Goal: Task Accomplishment & Management: Complete application form

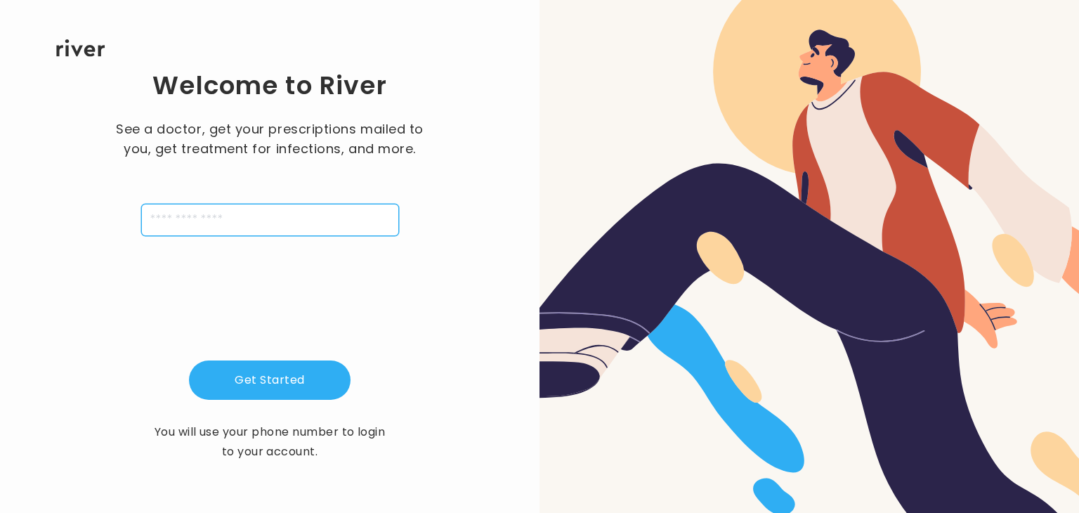
click at [274, 222] on input "tel" at bounding box center [270, 220] width 258 height 32
type input "**********"
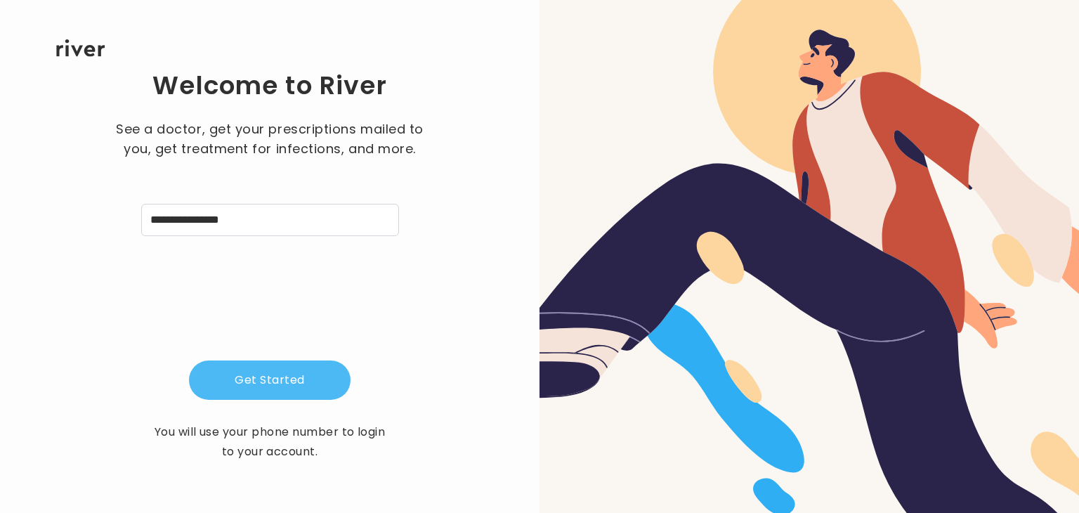
click at [278, 378] on button "Get Started" at bounding box center [270, 379] width 162 height 39
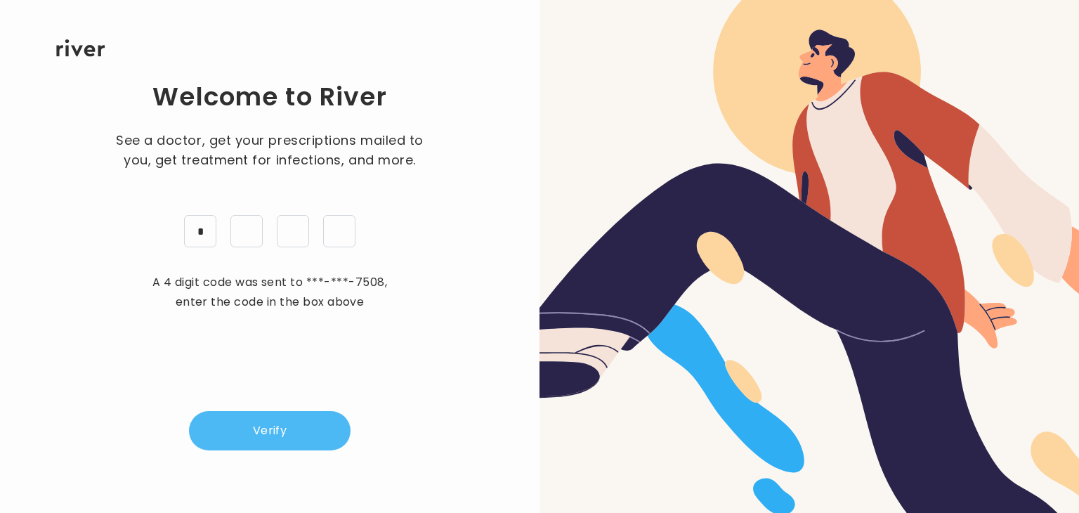
type input "*"
click at [288, 421] on button "Verify" at bounding box center [270, 430] width 162 height 39
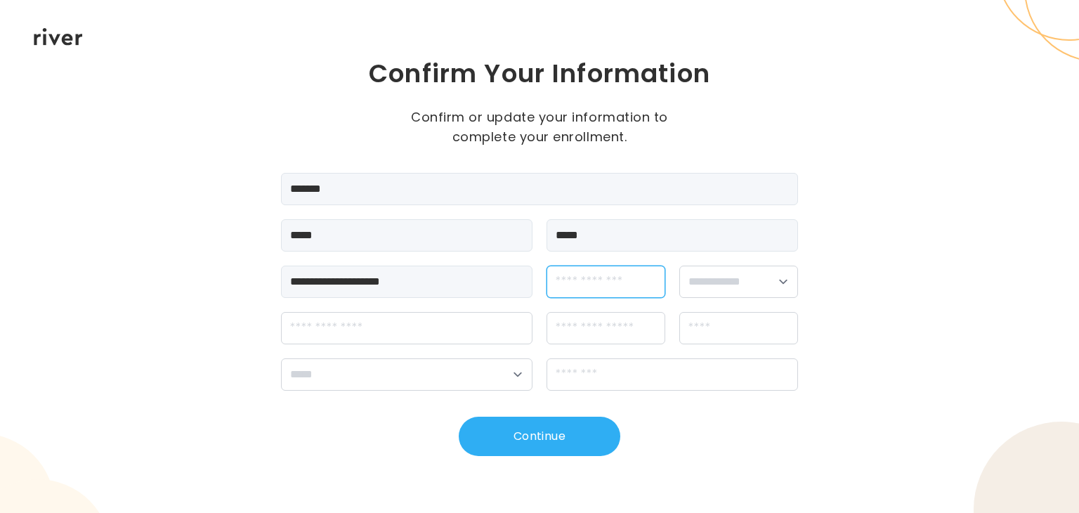
click at [632, 289] on input "dateOfBirth" at bounding box center [605, 281] width 119 height 32
type input "**********"
click at [735, 281] on select "**********" at bounding box center [738, 281] width 119 height 32
select select "******"
click at [679, 265] on select "**********" at bounding box center [738, 281] width 119 height 32
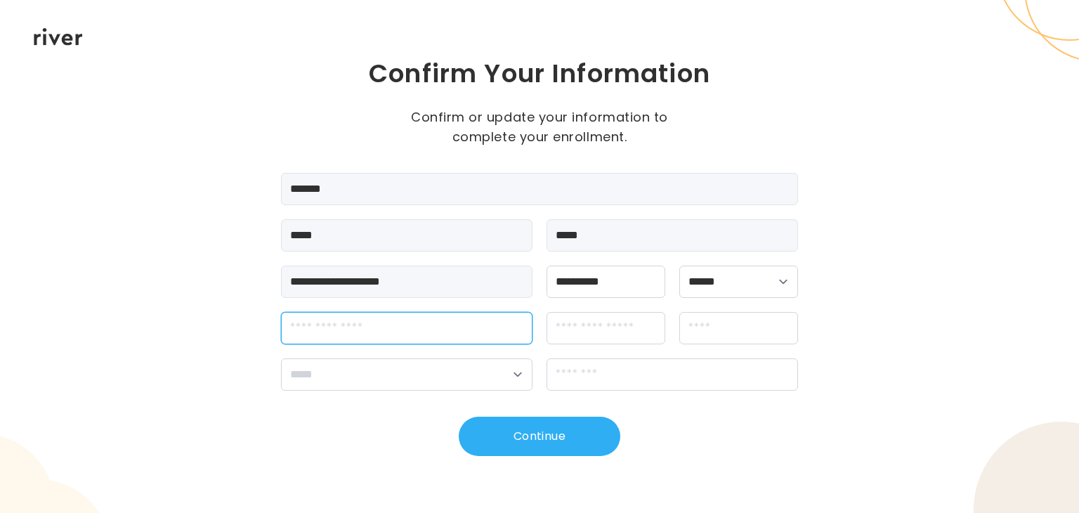
click at [405, 333] on input "streetAddress" at bounding box center [406, 328] width 251 height 32
type input "**********"
type input "*******"
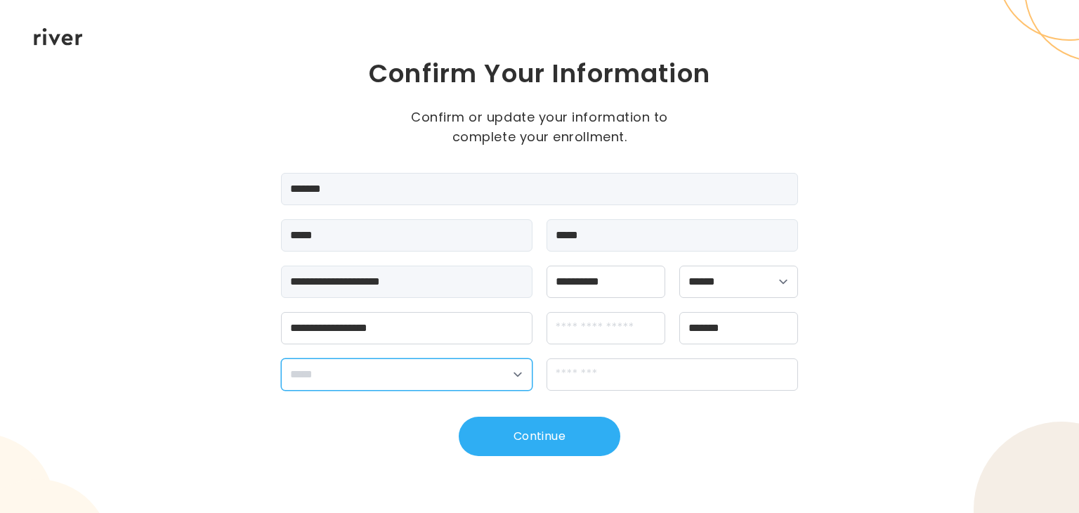
select select "**"
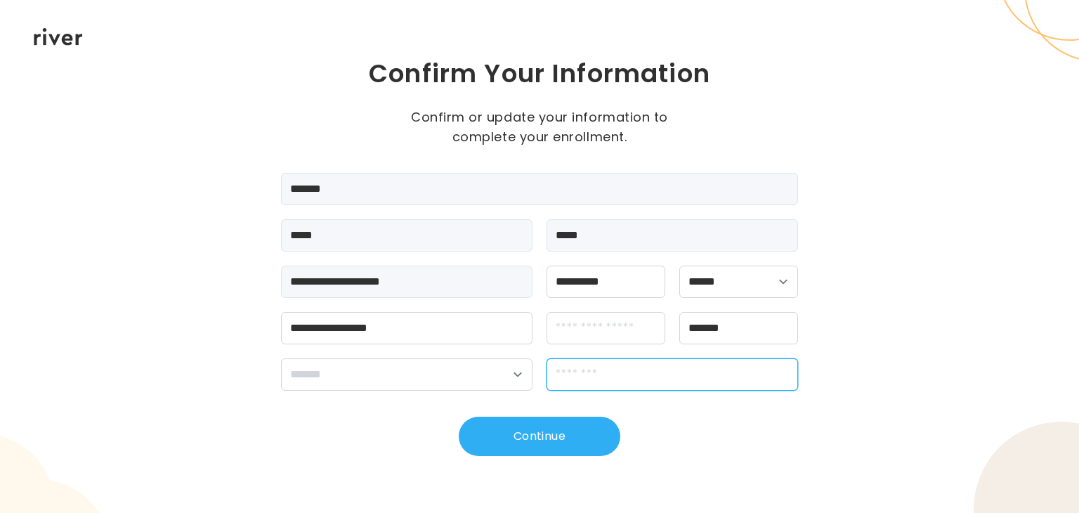
type input "*****"
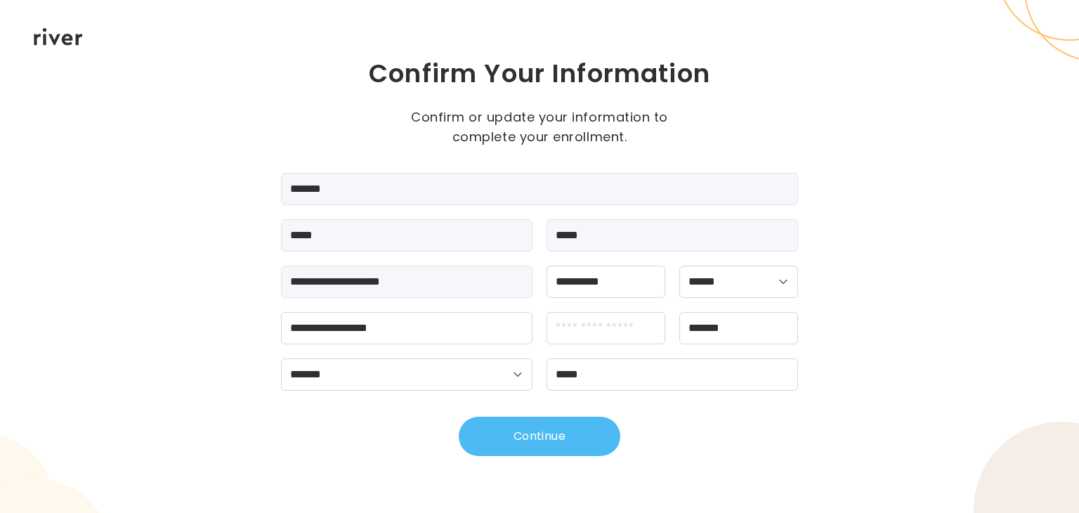
click at [492, 428] on button "Continue" at bounding box center [540, 436] width 162 height 39
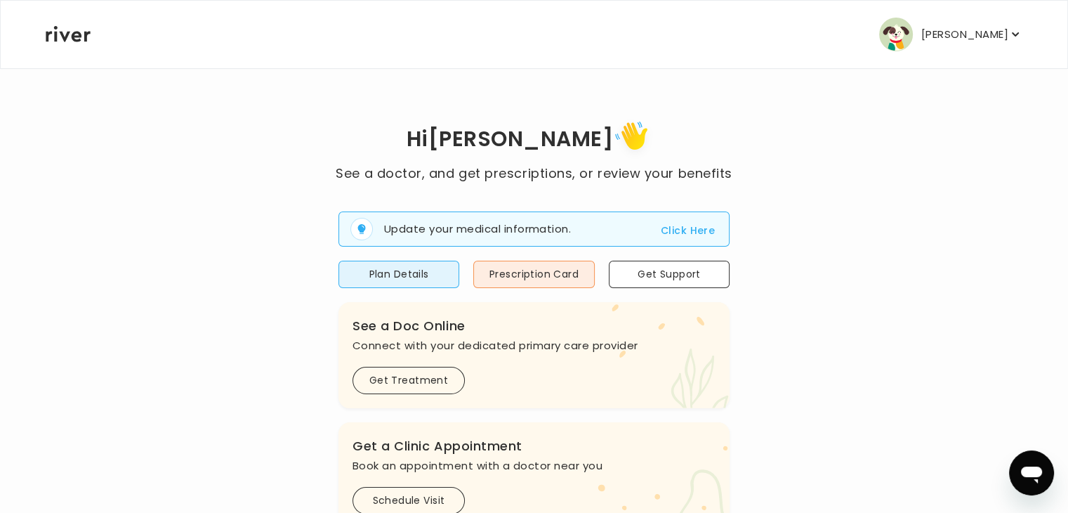
click at [693, 231] on button "Click Here" at bounding box center [688, 230] width 54 height 17
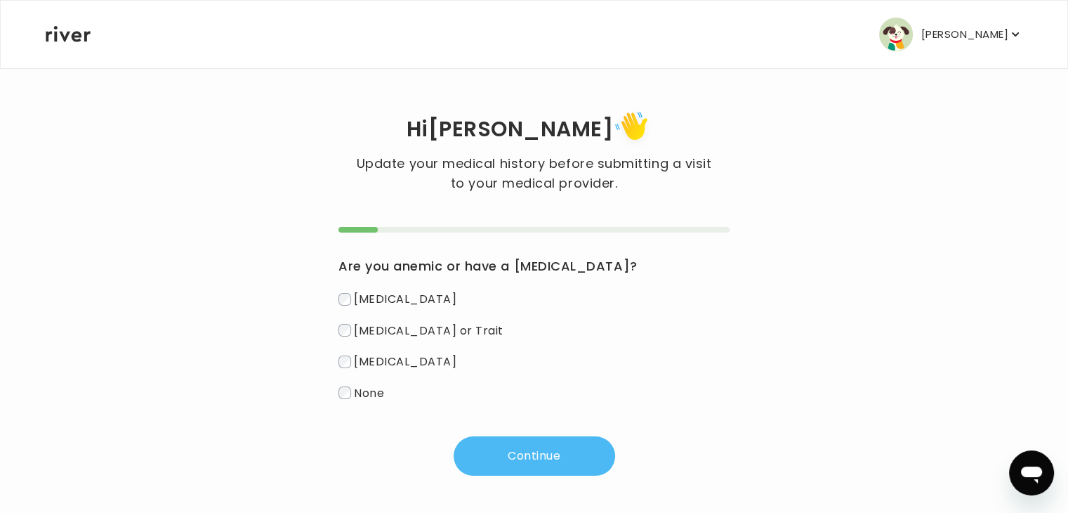
click at [509, 452] on button "Continue" at bounding box center [535, 455] width 162 height 39
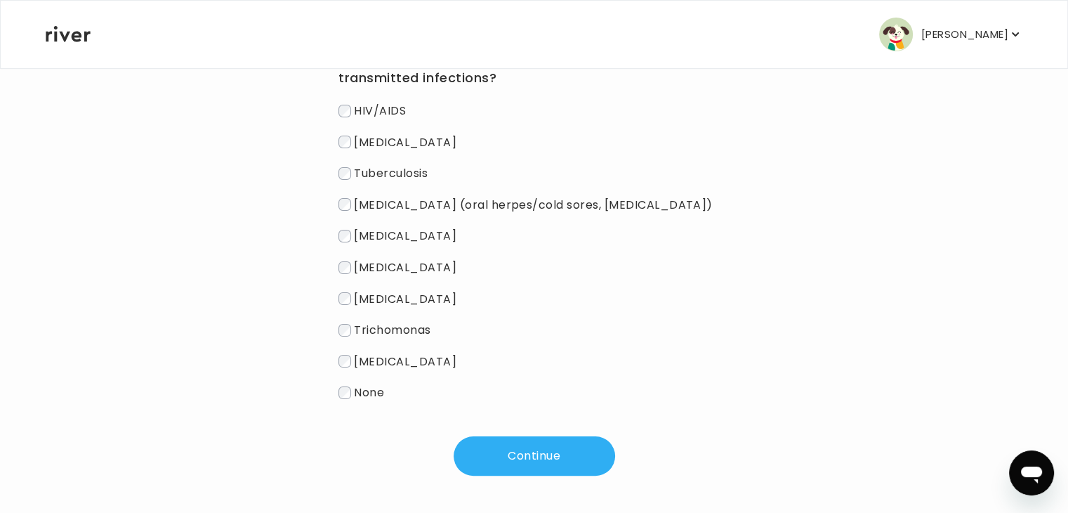
scroll to position [214, 0]
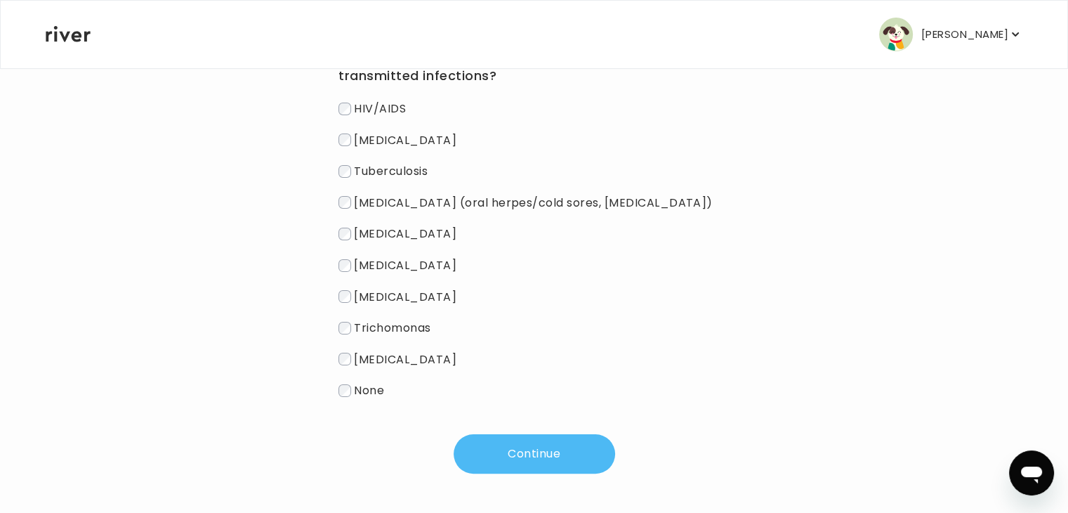
click at [485, 463] on button "Continue" at bounding box center [535, 453] width 162 height 39
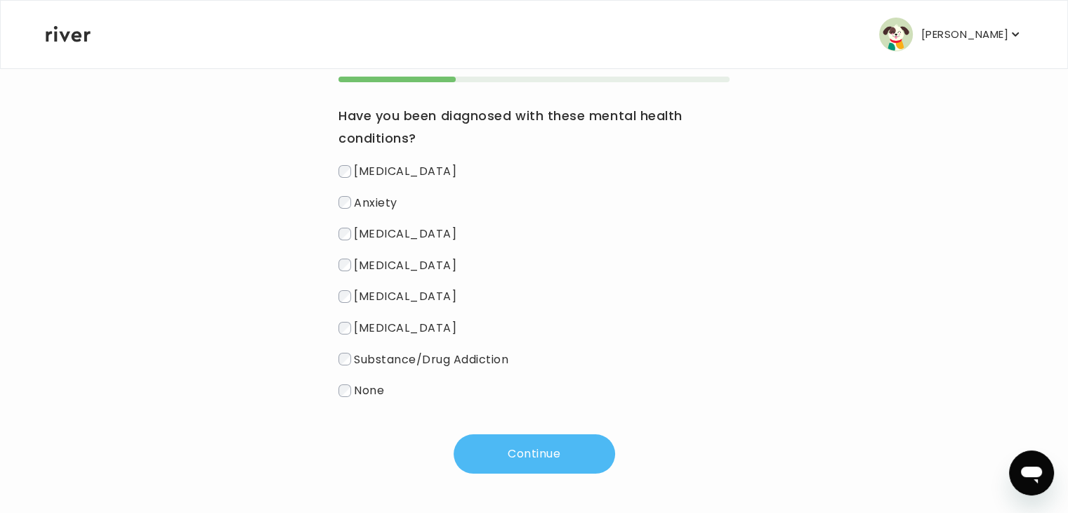
click at [545, 448] on button "Continue" at bounding box center [535, 453] width 162 height 39
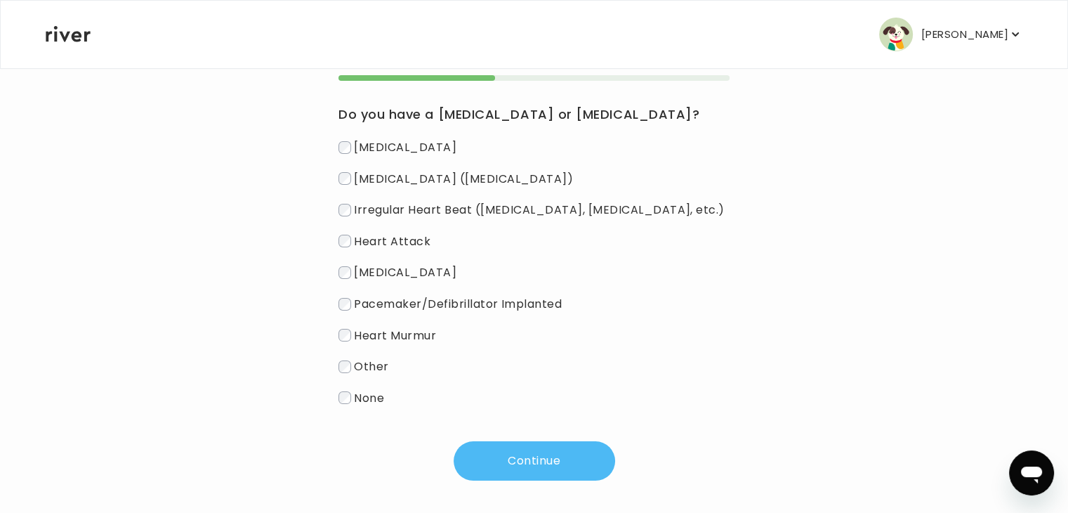
click at [509, 461] on button "Continue" at bounding box center [535, 460] width 162 height 39
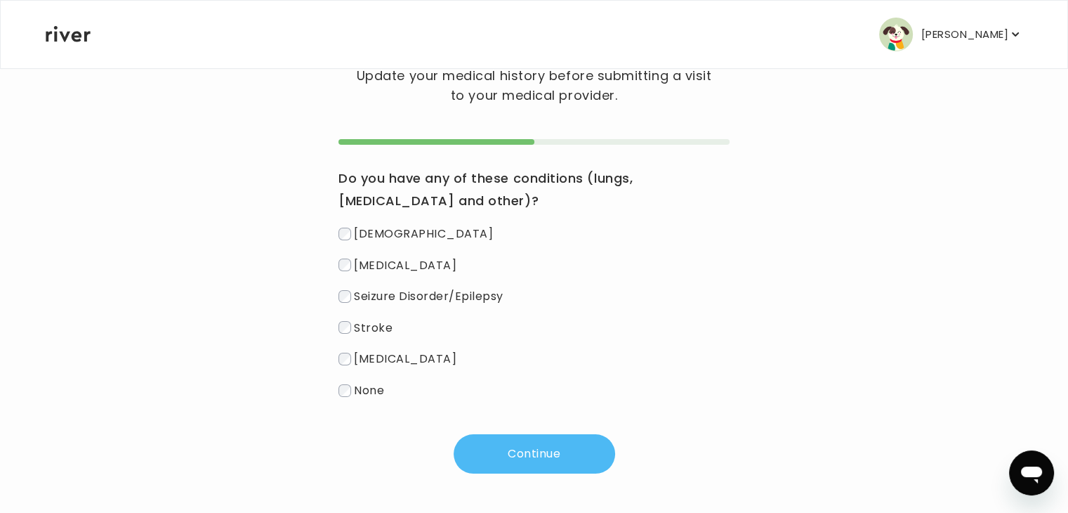
click at [501, 456] on button "Continue" at bounding box center [535, 453] width 162 height 39
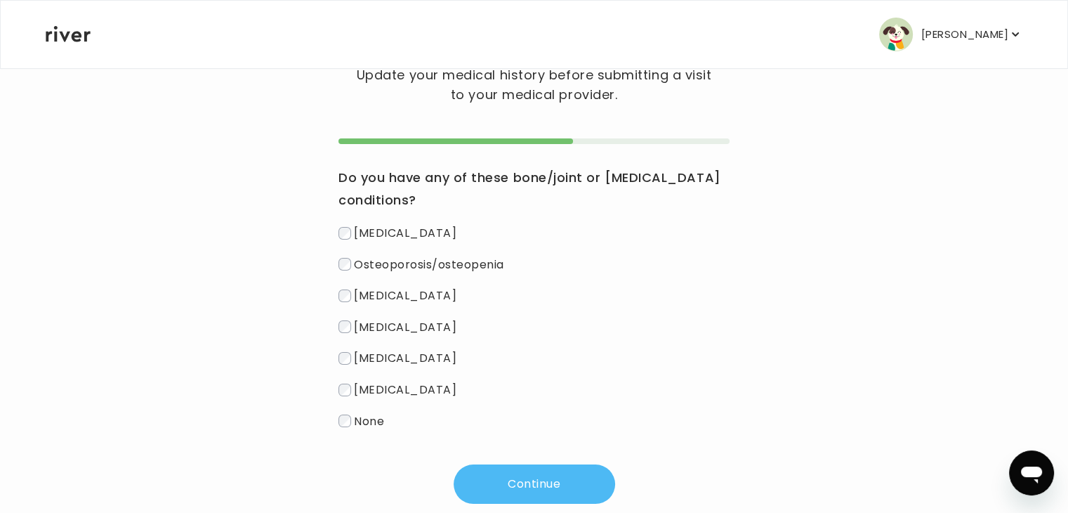
click at [550, 487] on button "Continue" at bounding box center [535, 483] width 162 height 39
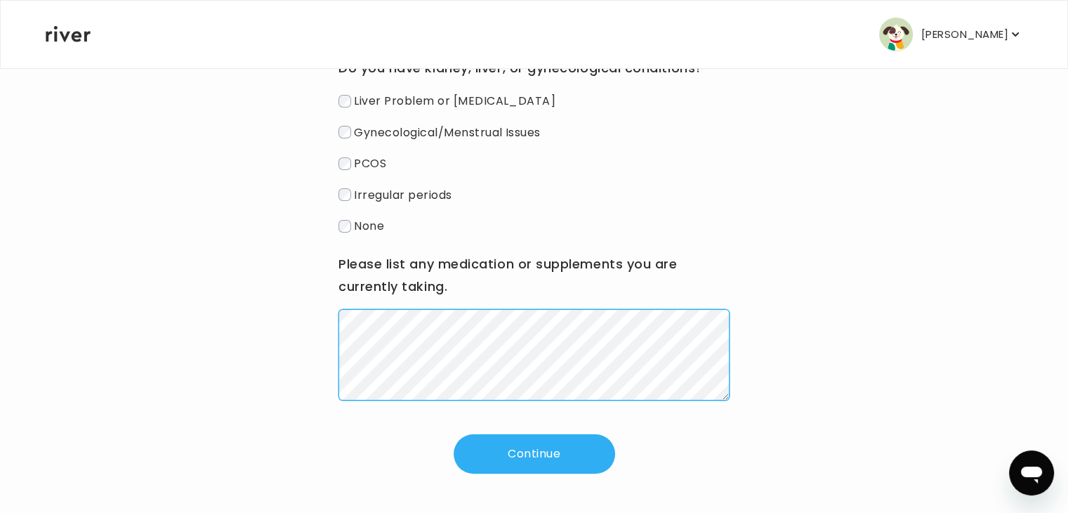
scroll to position [149, 0]
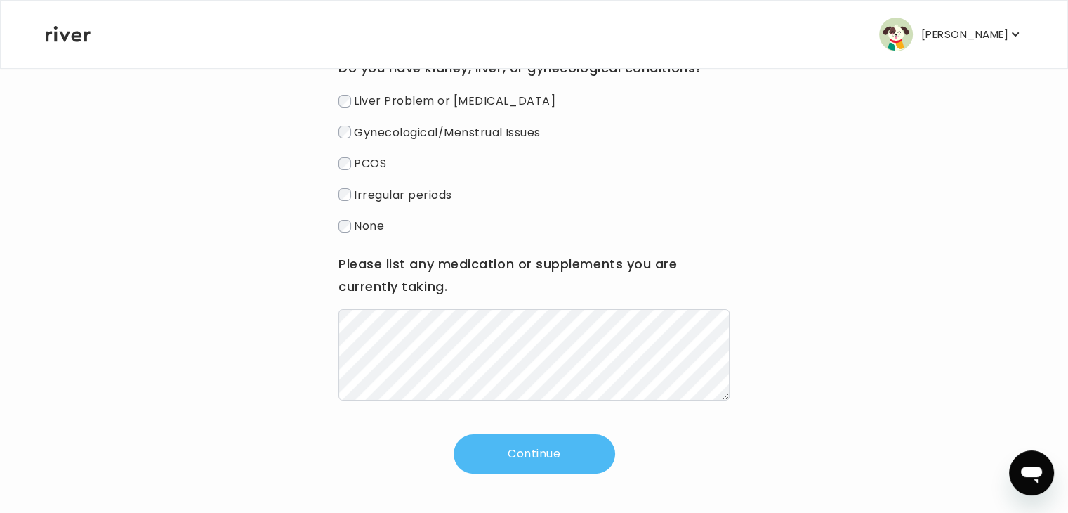
click at [539, 447] on button "Continue" at bounding box center [535, 453] width 162 height 39
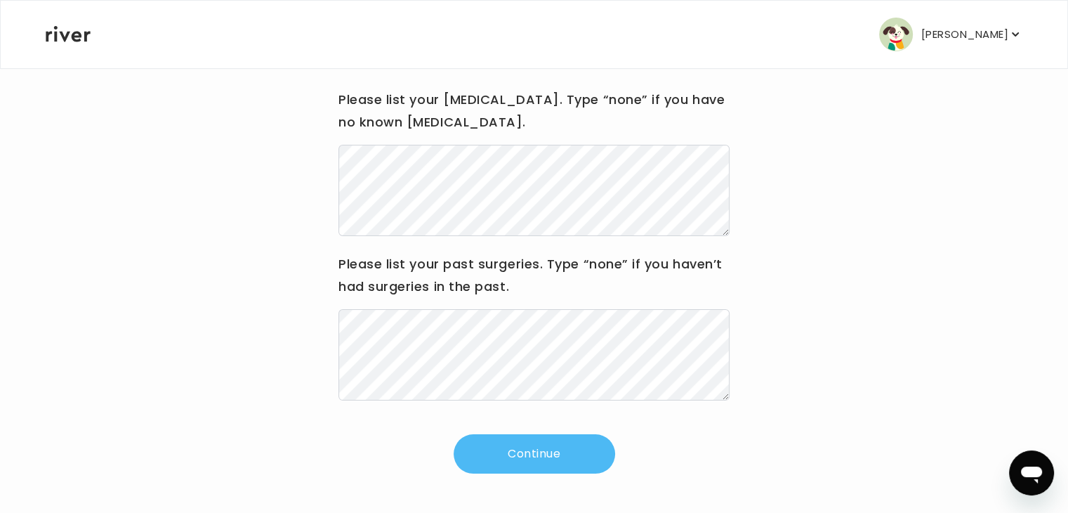
scroll to position [166, 0]
click at [518, 455] on button "Continue" at bounding box center [535, 453] width 162 height 39
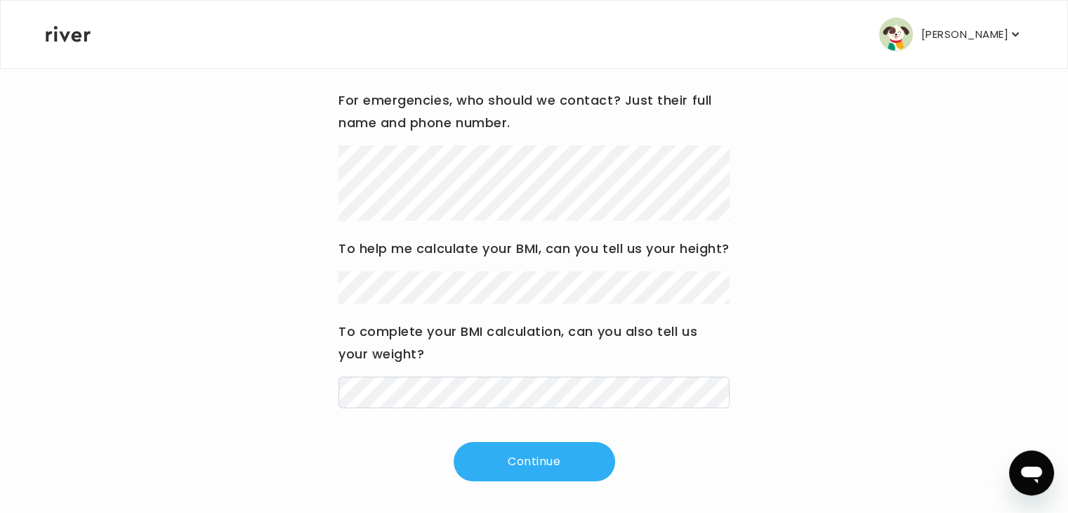
click at [444, 336] on div "For emergencies, who should we contact? Just their full name and phone number. …" at bounding box center [534, 248] width 391 height 319
click at [514, 481] on button "Continue" at bounding box center [535, 461] width 162 height 39
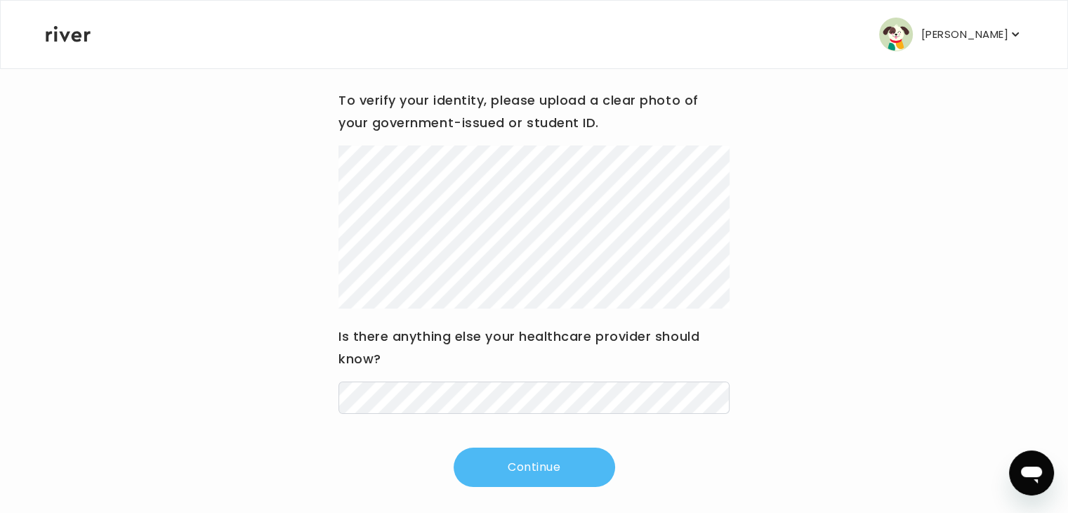
click at [529, 469] on button "Continue" at bounding box center [535, 466] width 162 height 39
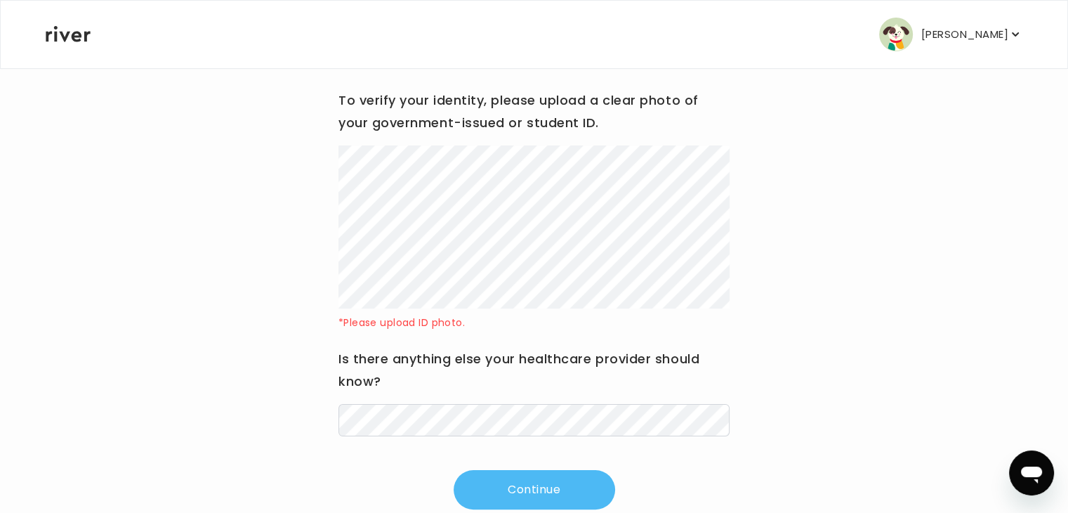
click at [529, 488] on button "Continue" at bounding box center [535, 489] width 162 height 39
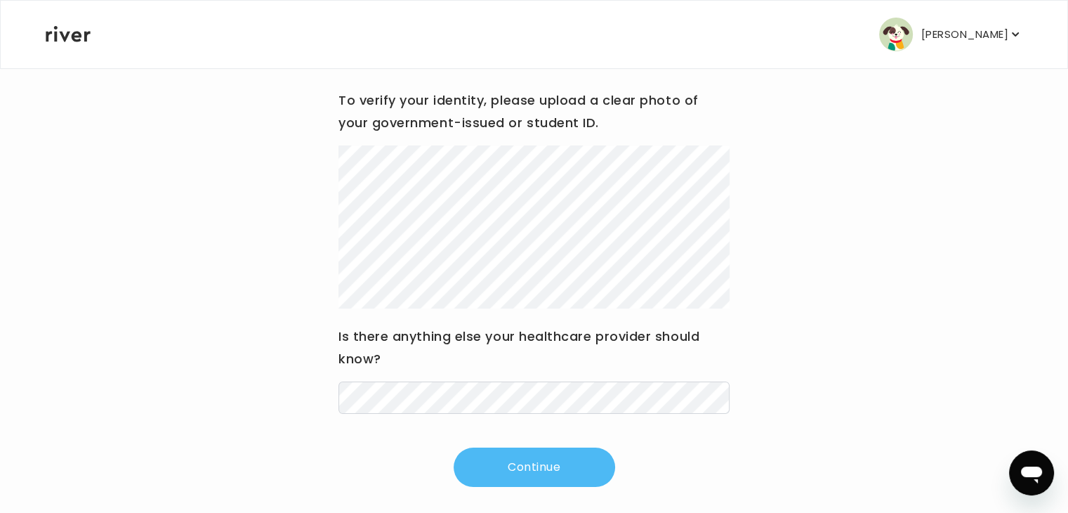
click at [525, 467] on button "Continue" at bounding box center [535, 466] width 162 height 39
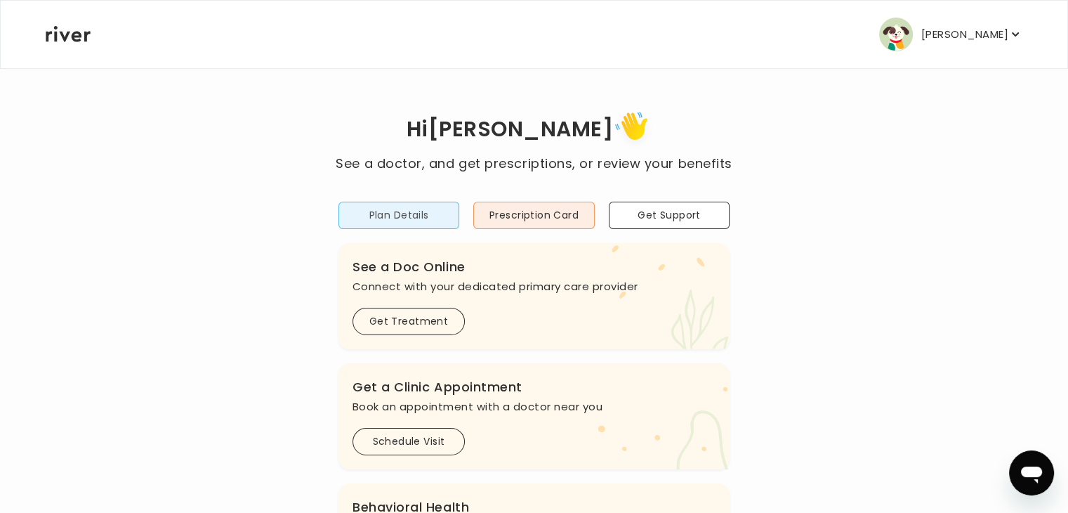
click at [417, 214] on button "Plan Details" at bounding box center [399, 215] width 121 height 27
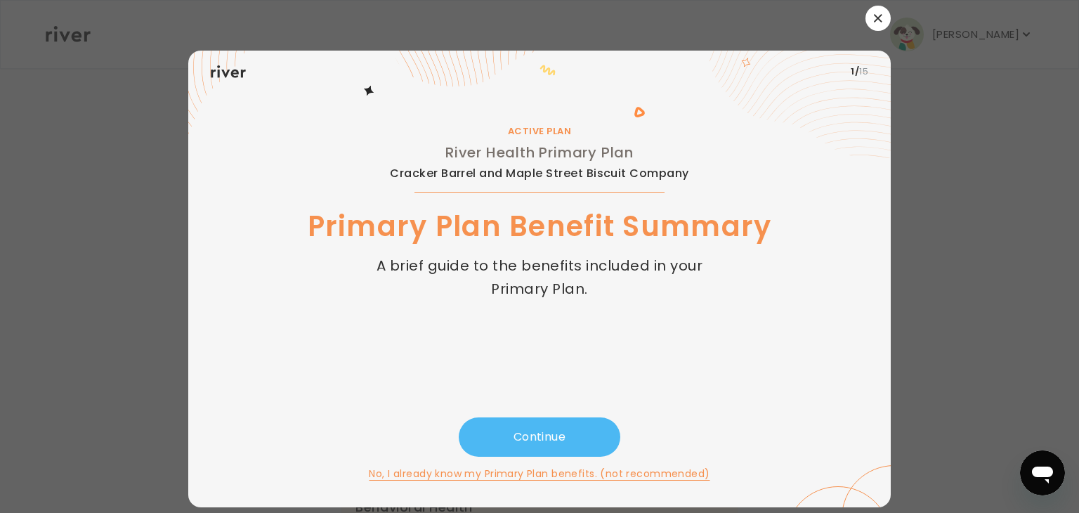
click at [508, 432] on button "Continue" at bounding box center [540, 436] width 162 height 39
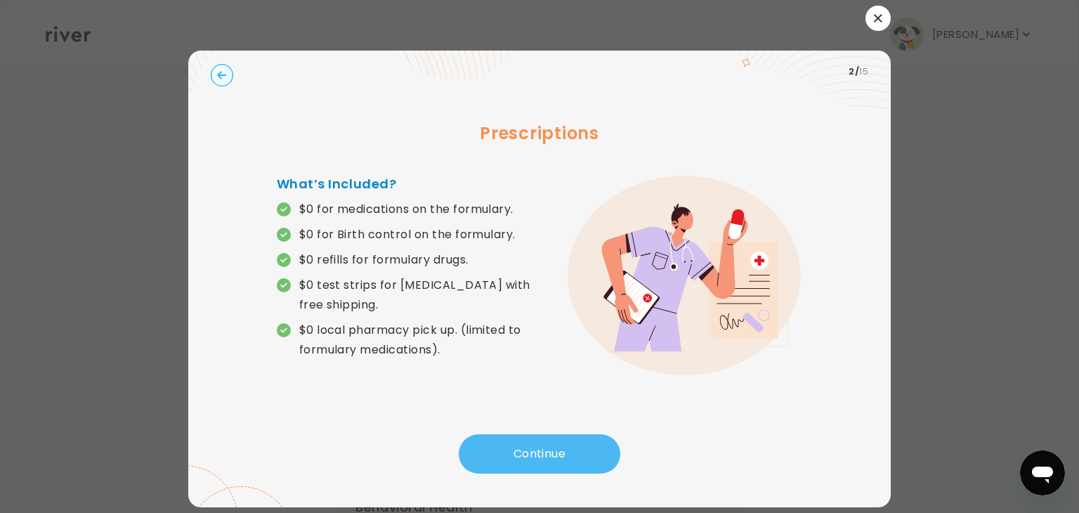
click at [511, 448] on button "Continue" at bounding box center [540, 453] width 162 height 39
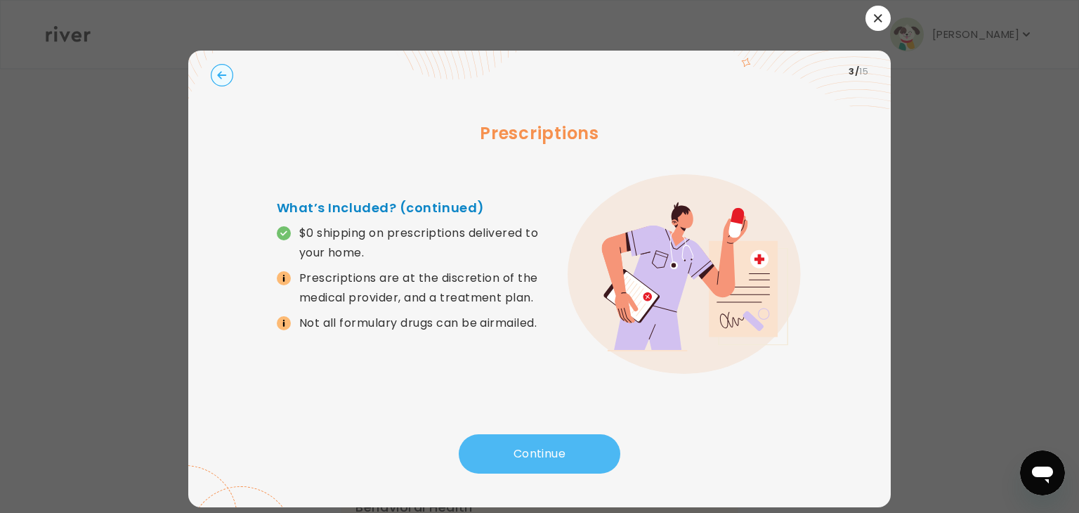
click at [511, 447] on button "Continue" at bounding box center [540, 453] width 162 height 39
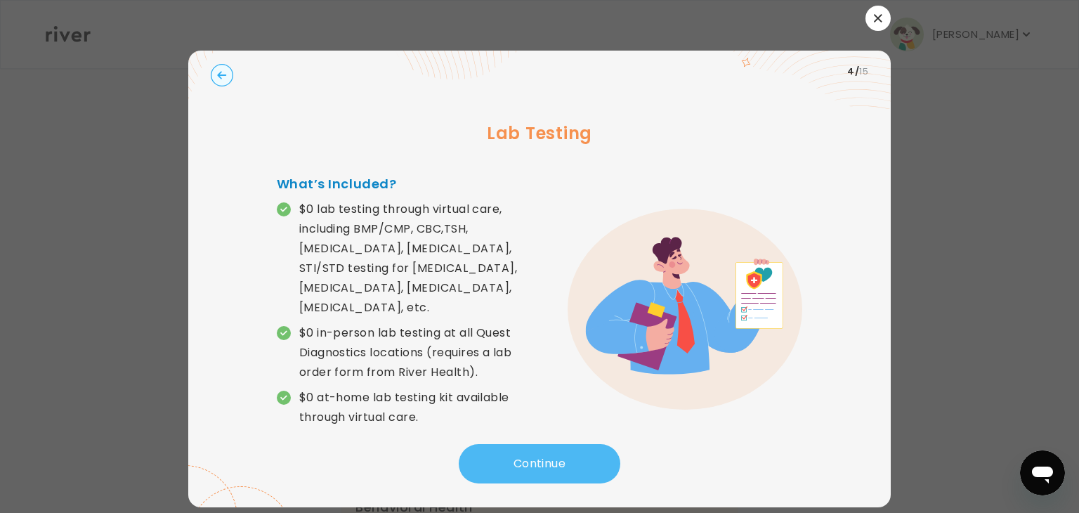
click at [511, 447] on button "Continue" at bounding box center [540, 463] width 162 height 39
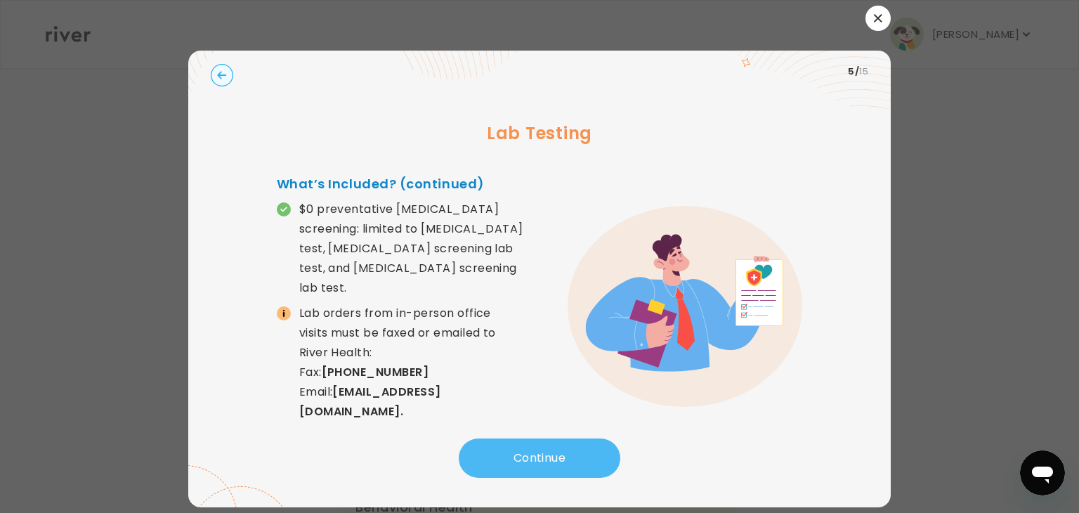
click at [532, 445] on button "Continue" at bounding box center [540, 457] width 162 height 39
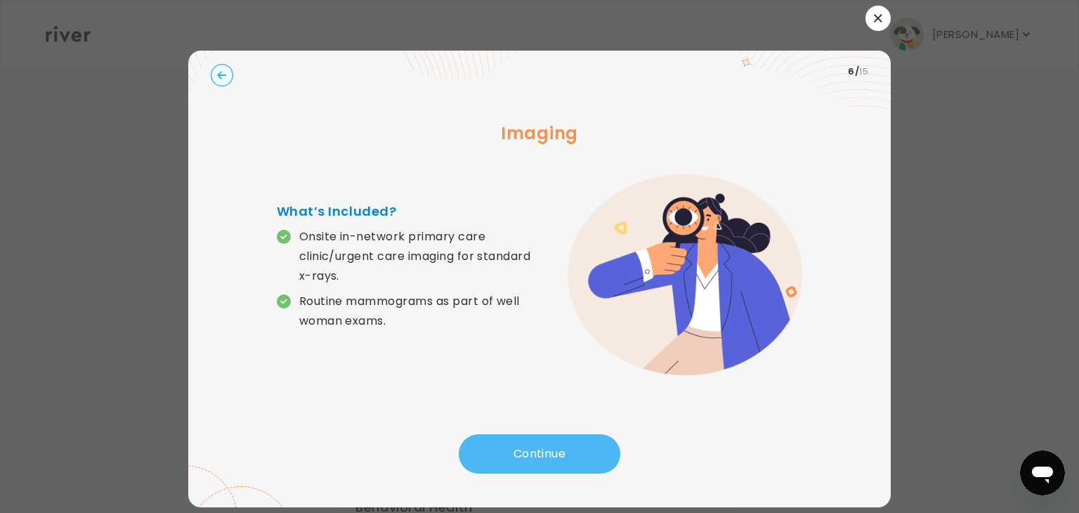
click at [532, 445] on button "Continue" at bounding box center [540, 453] width 162 height 39
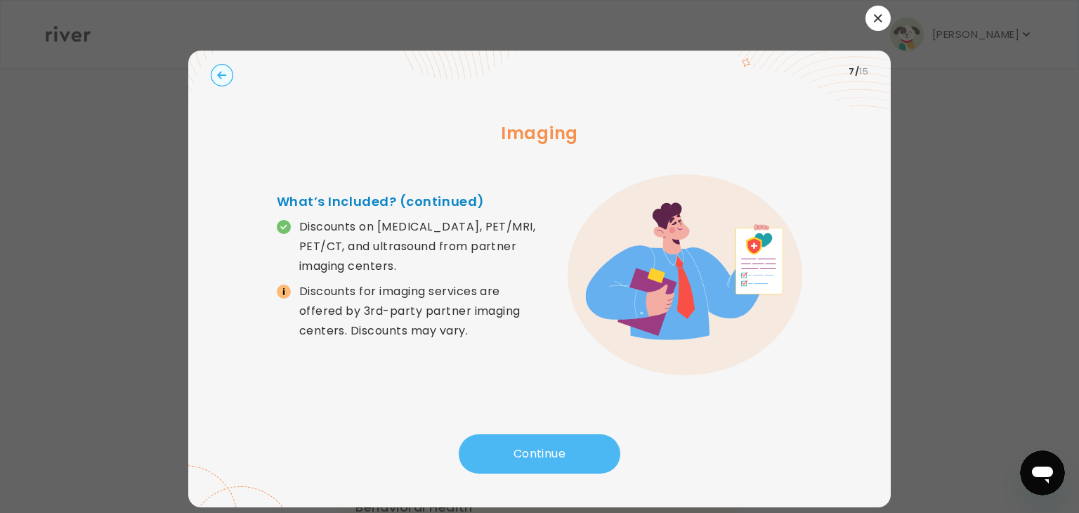
click at [532, 445] on button "Continue" at bounding box center [540, 453] width 162 height 39
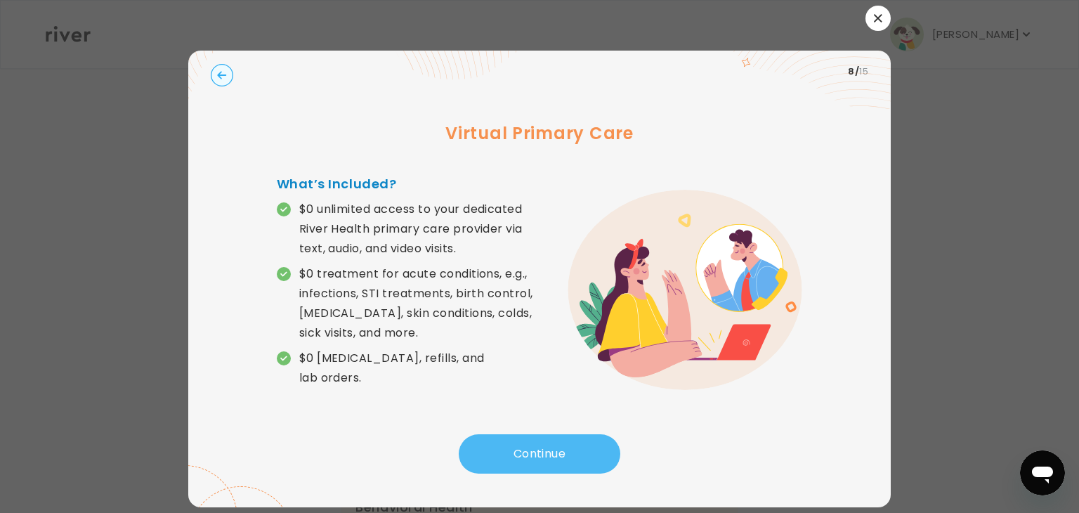
click at [532, 445] on button "Continue" at bounding box center [540, 453] width 162 height 39
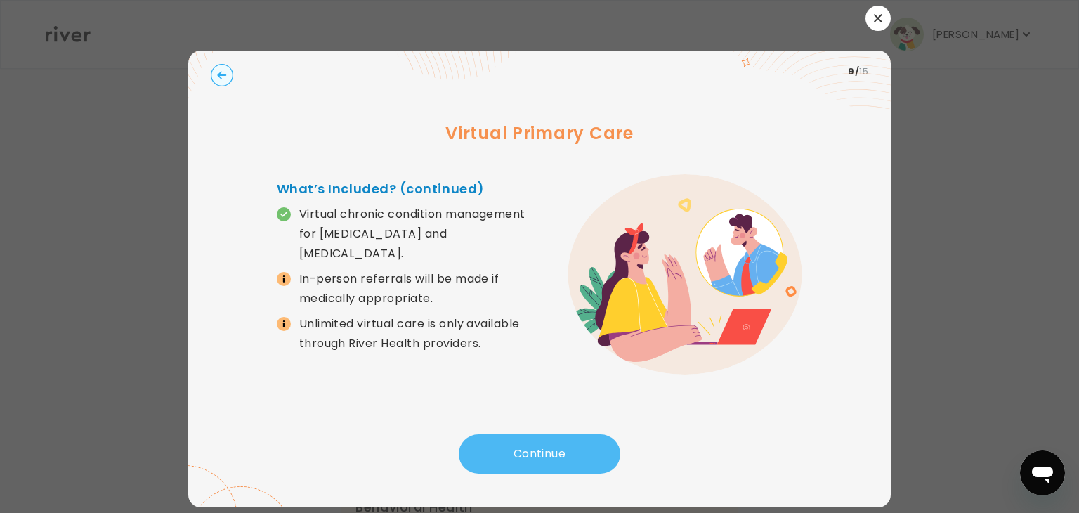
click at [532, 445] on button "Continue" at bounding box center [540, 453] width 162 height 39
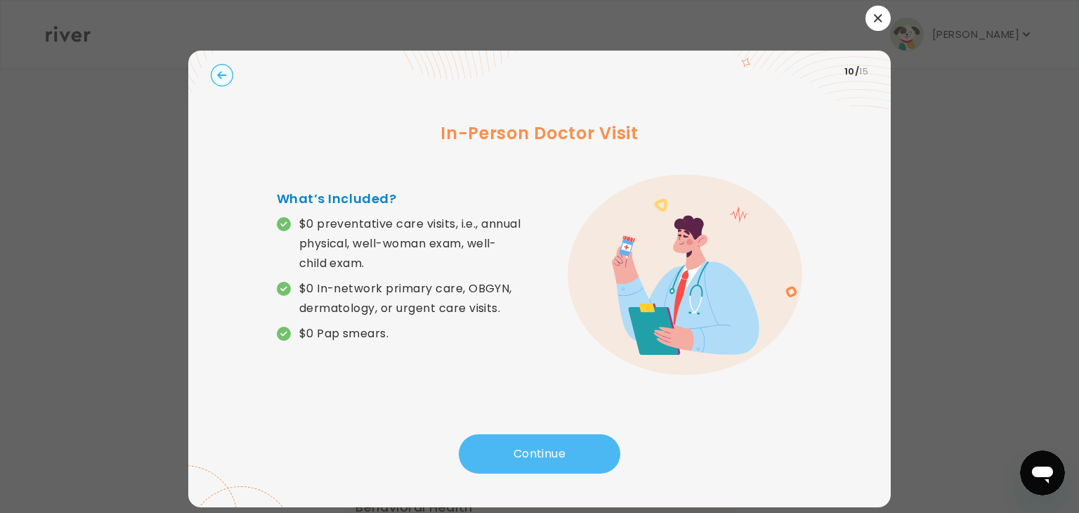
click at [532, 445] on button "Continue" at bounding box center [540, 453] width 162 height 39
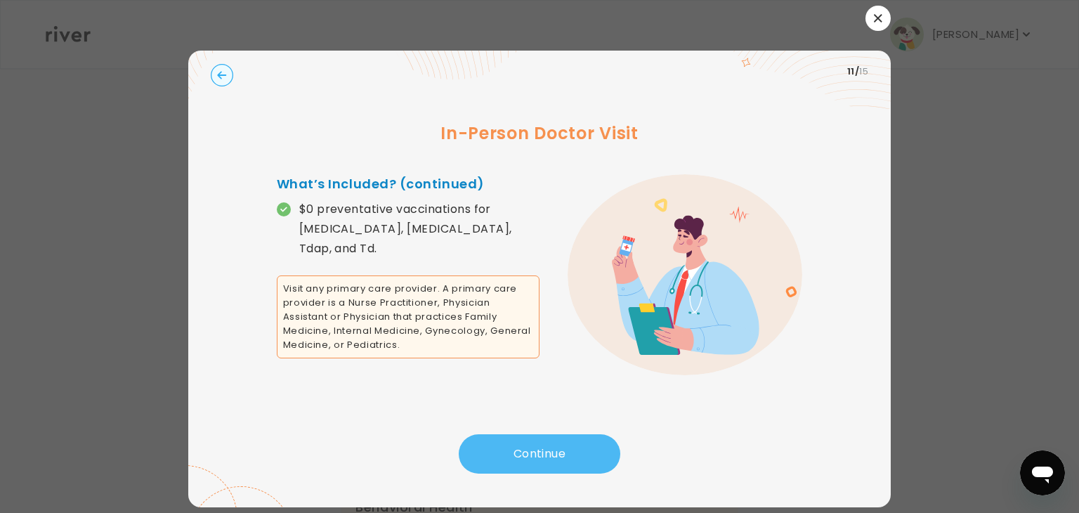
click at [534, 445] on button "Continue" at bounding box center [540, 453] width 162 height 39
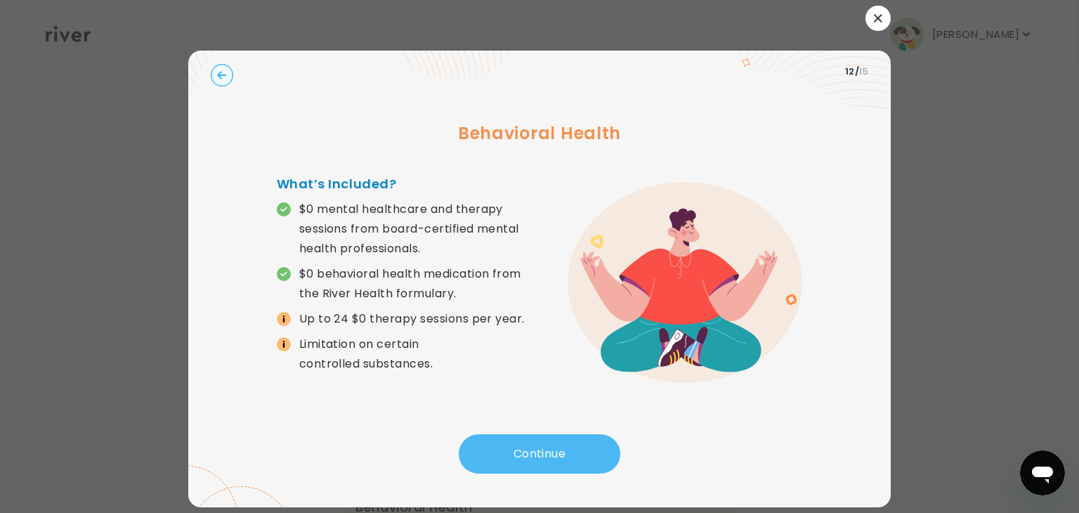
click at [534, 445] on button "Continue" at bounding box center [540, 453] width 162 height 39
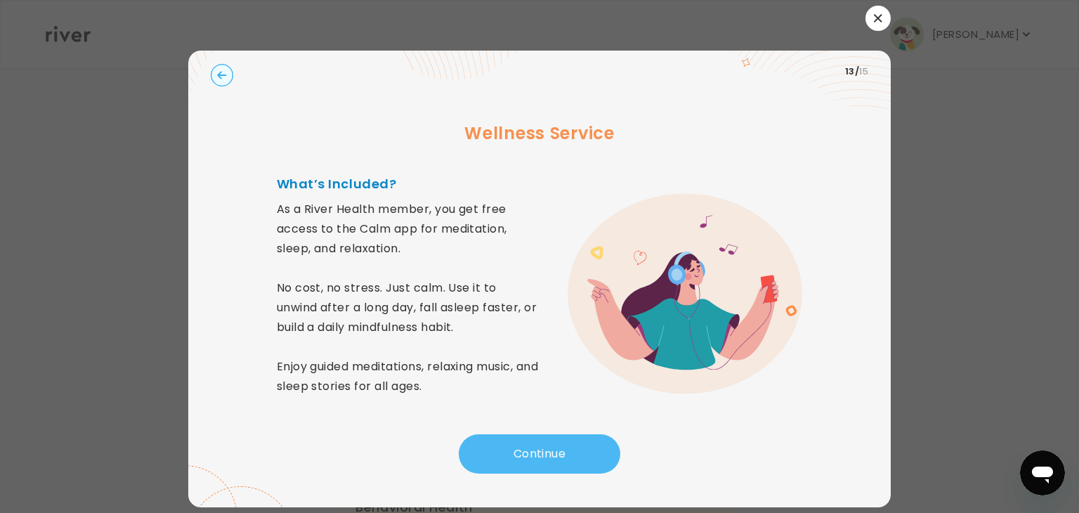
click at [534, 445] on button "Continue" at bounding box center [540, 453] width 162 height 39
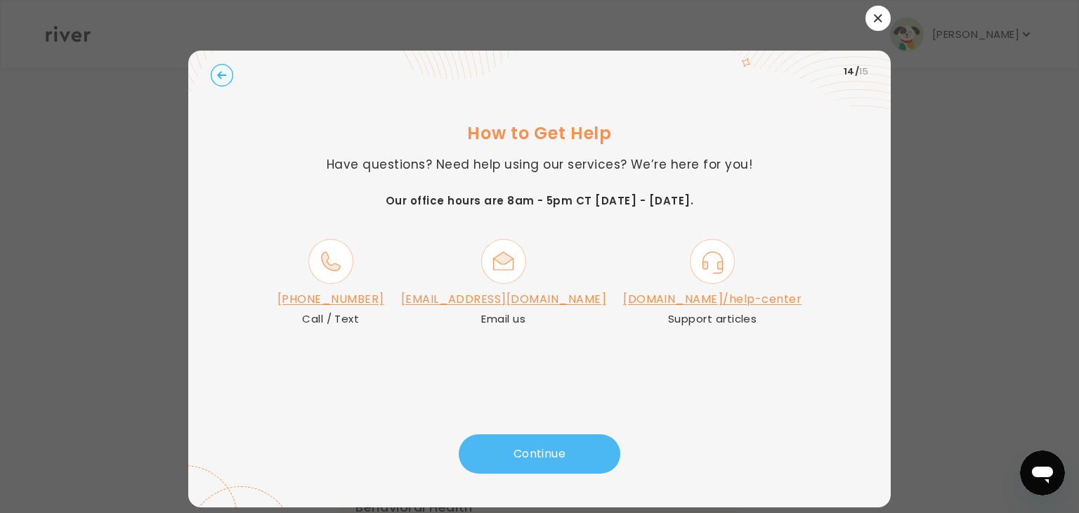
click at [536, 445] on button "Continue" at bounding box center [540, 453] width 162 height 39
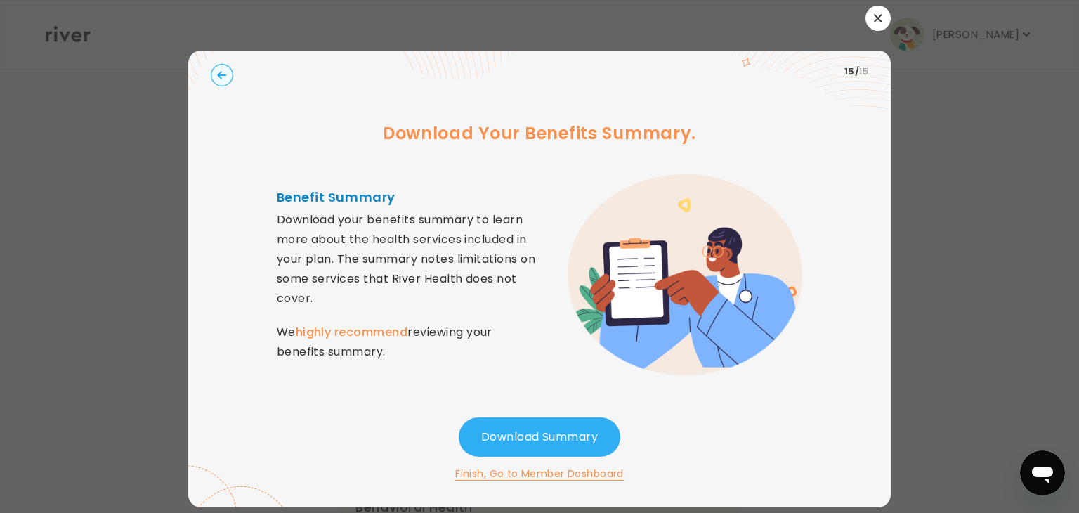
click at [510, 475] on button "Finish, Go to Member Dashboard" at bounding box center [539, 473] width 169 height 17
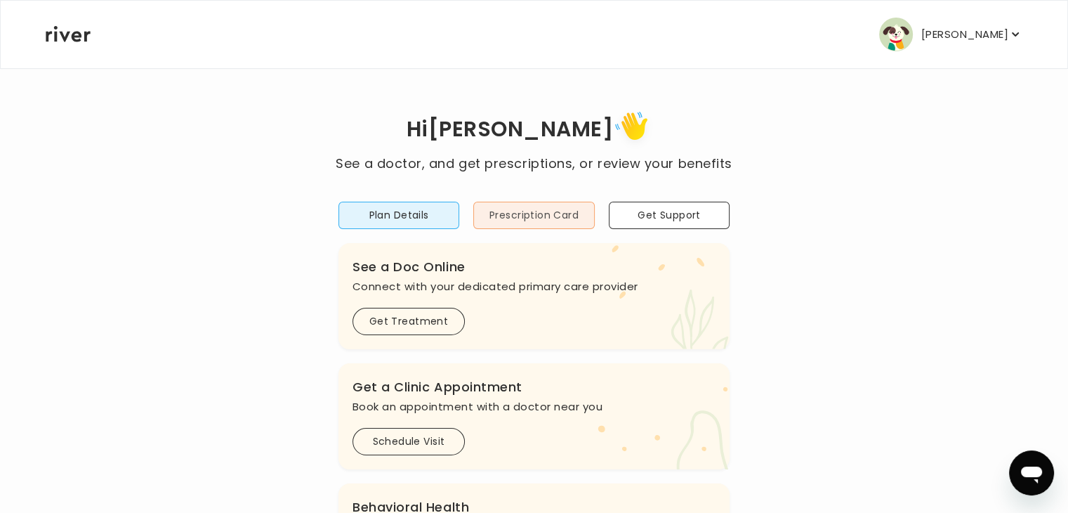
click at [535, 219] on button "Prescription Card" at bounding box center [533, 215] width 121 height 27
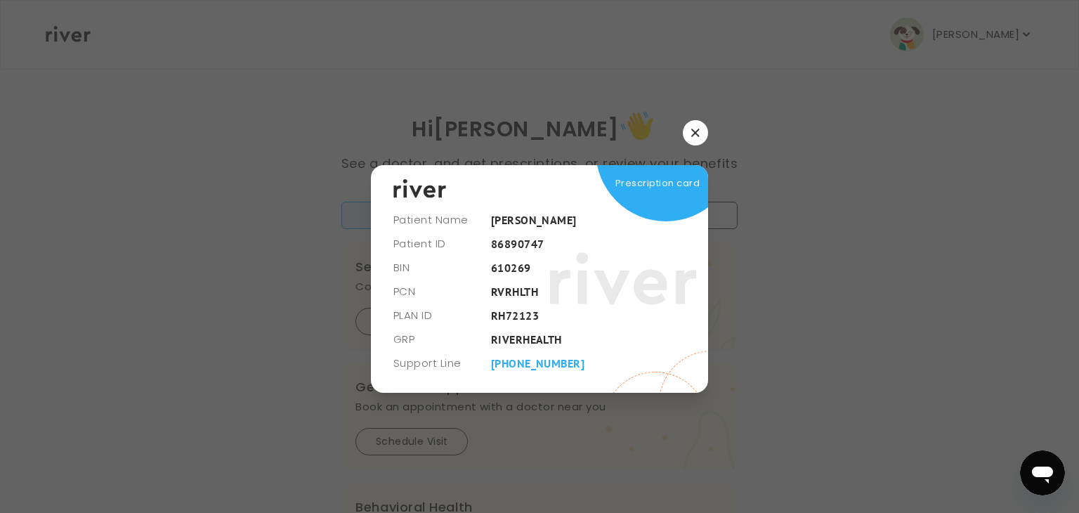
click at [698, 125] on button "button" at bounding box center [695, 132] width 25 height 25
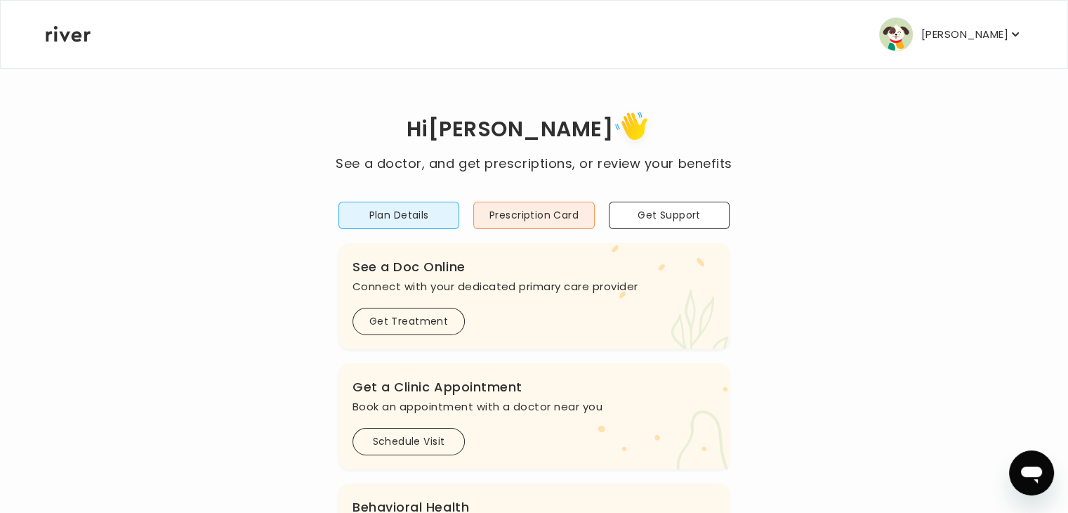
click at [1014, 34] on icon "button" at bounding box center [1015, 34] width 7 height 4
click at [427, 434] on button "Schedule Visit" at bounding box center [409, 441] width 112 height 27
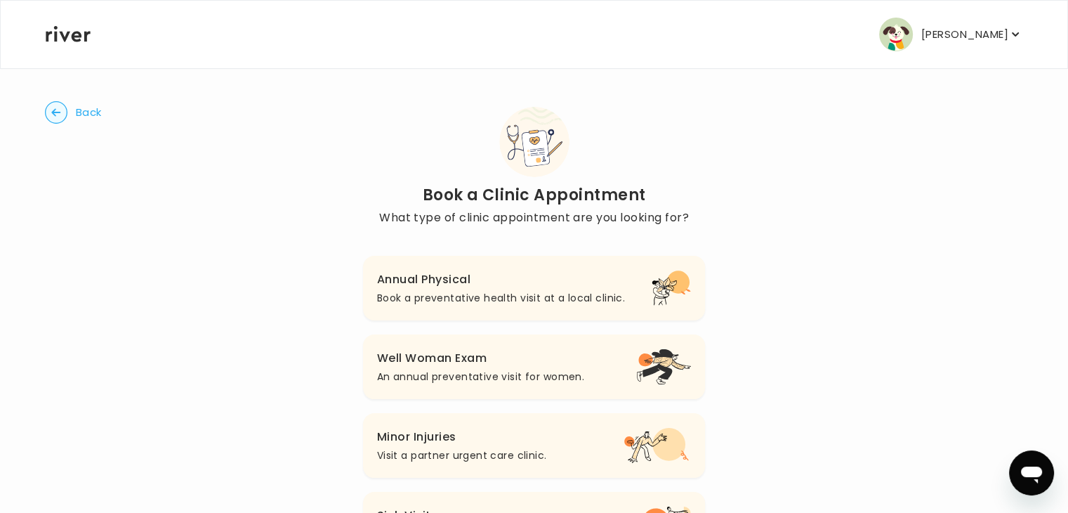
click at [548, 294] on p "Book a preventative health visit at a local clinic." at bounding box center [501, 297] width 248 height 17
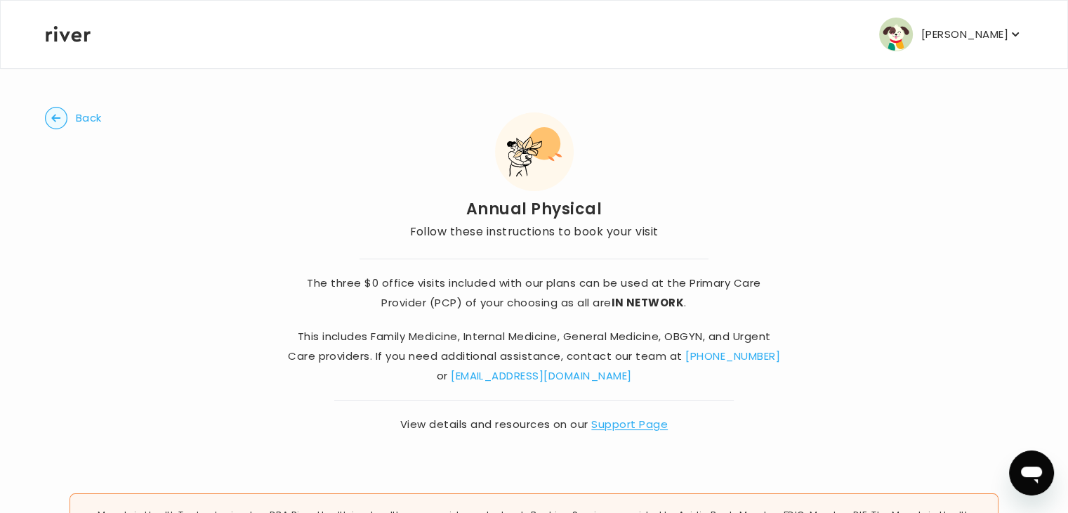
click at [629, 424] on link "Support Page" at bounding box center [629, 424] width 77 height 15
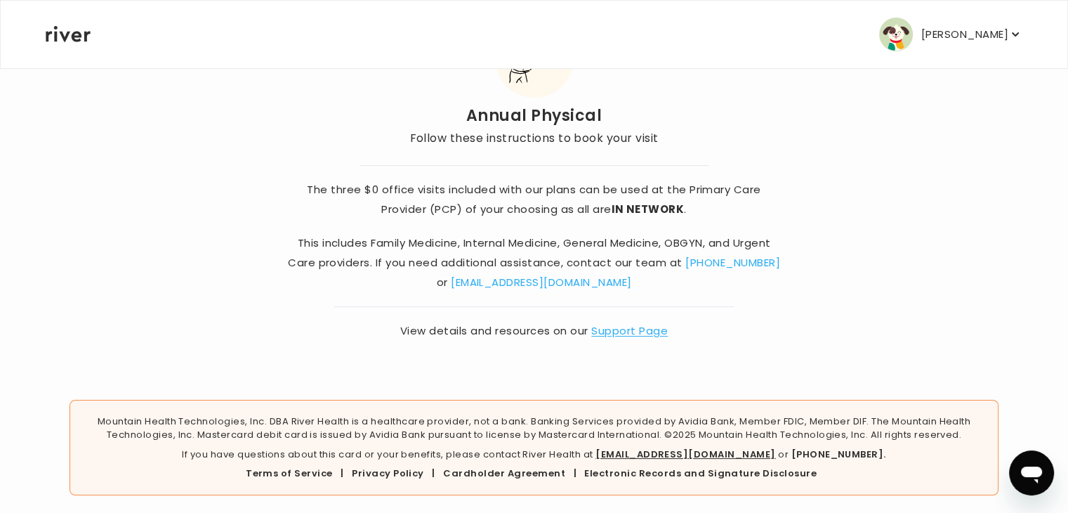
scroll to position [98, 0]
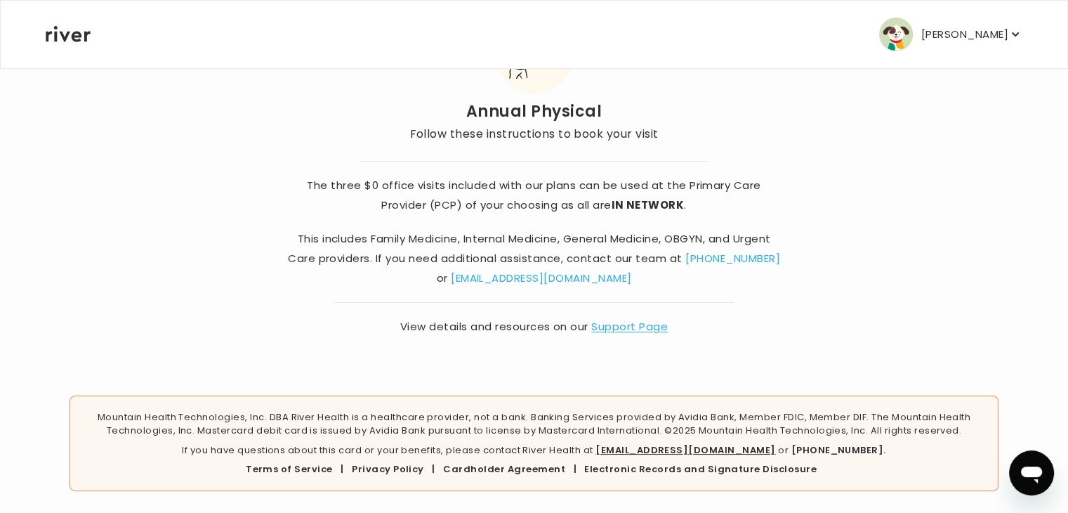
click at [1016, 34] on icon "button" at bounding box center [1015, 34] width 7 height 4
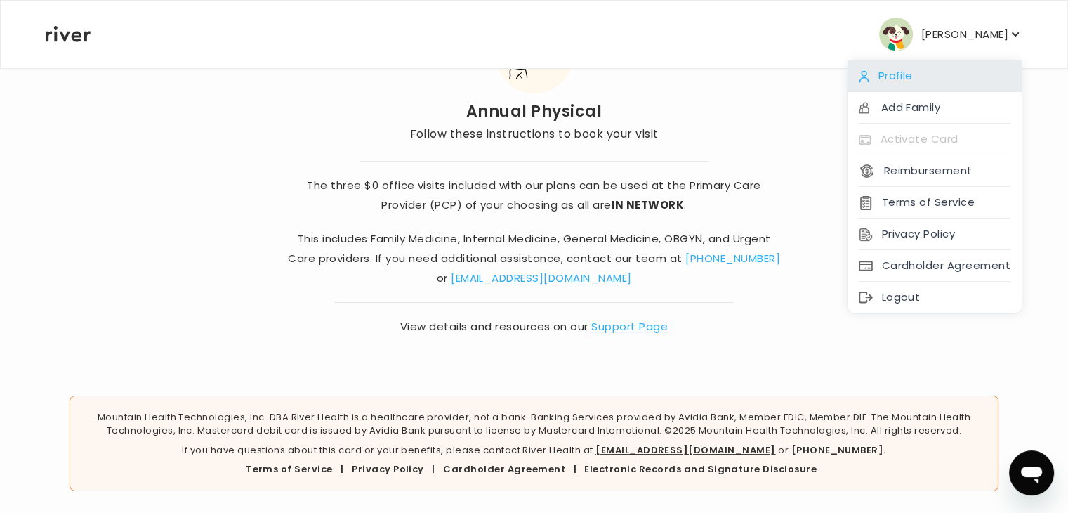
click at [907, 77] on div "Profile" at bounding box center [935, 76] width 174 height 32
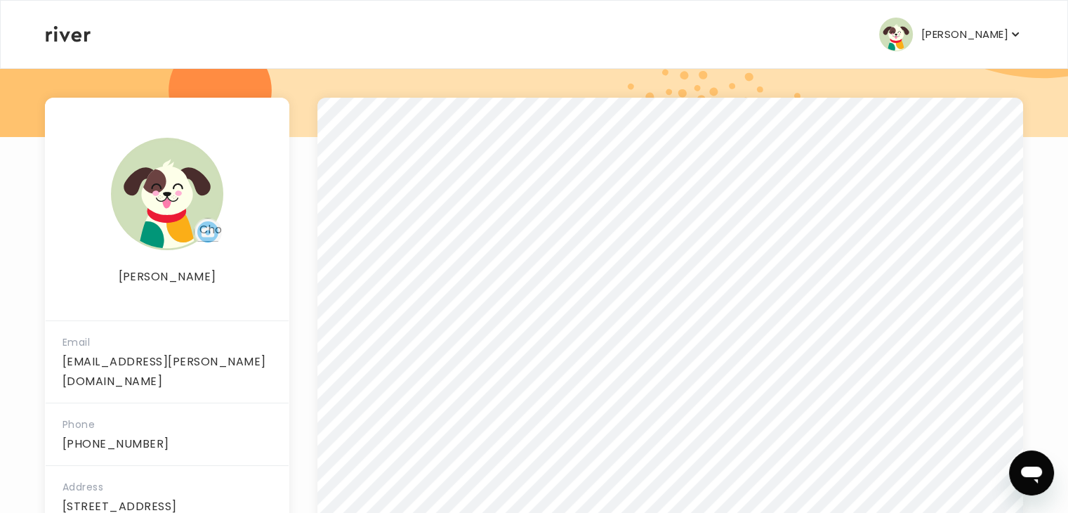
scroll to position [292, 0]
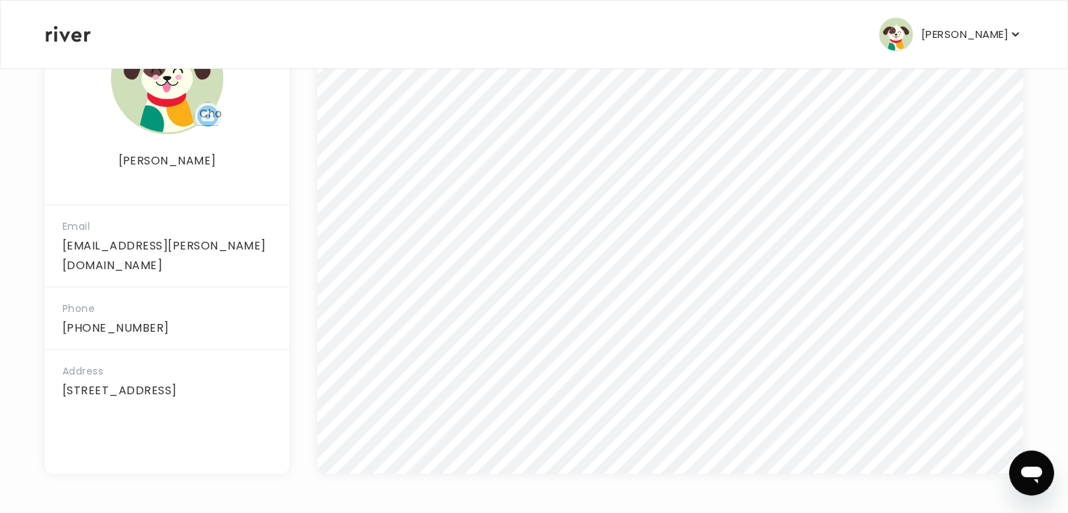
click at [1015, 34] on icon "button" at bounding box center [1016, 34] width 14 height 14
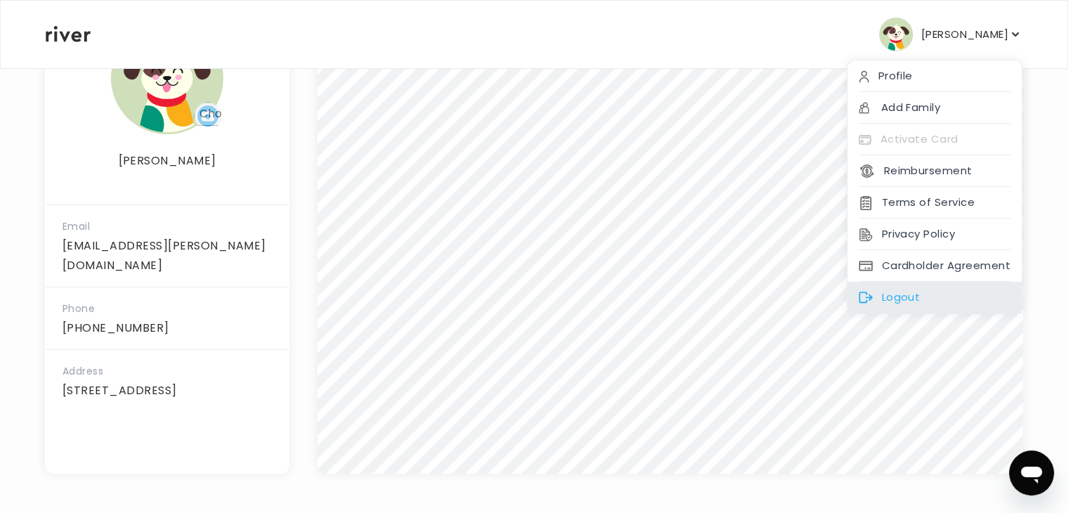
click at [902, 299] on div "Logout" at bounding box center [935, 298] width 174 height 32
